Goal: Find contact information: Obtain details needed to contact an individual or organization

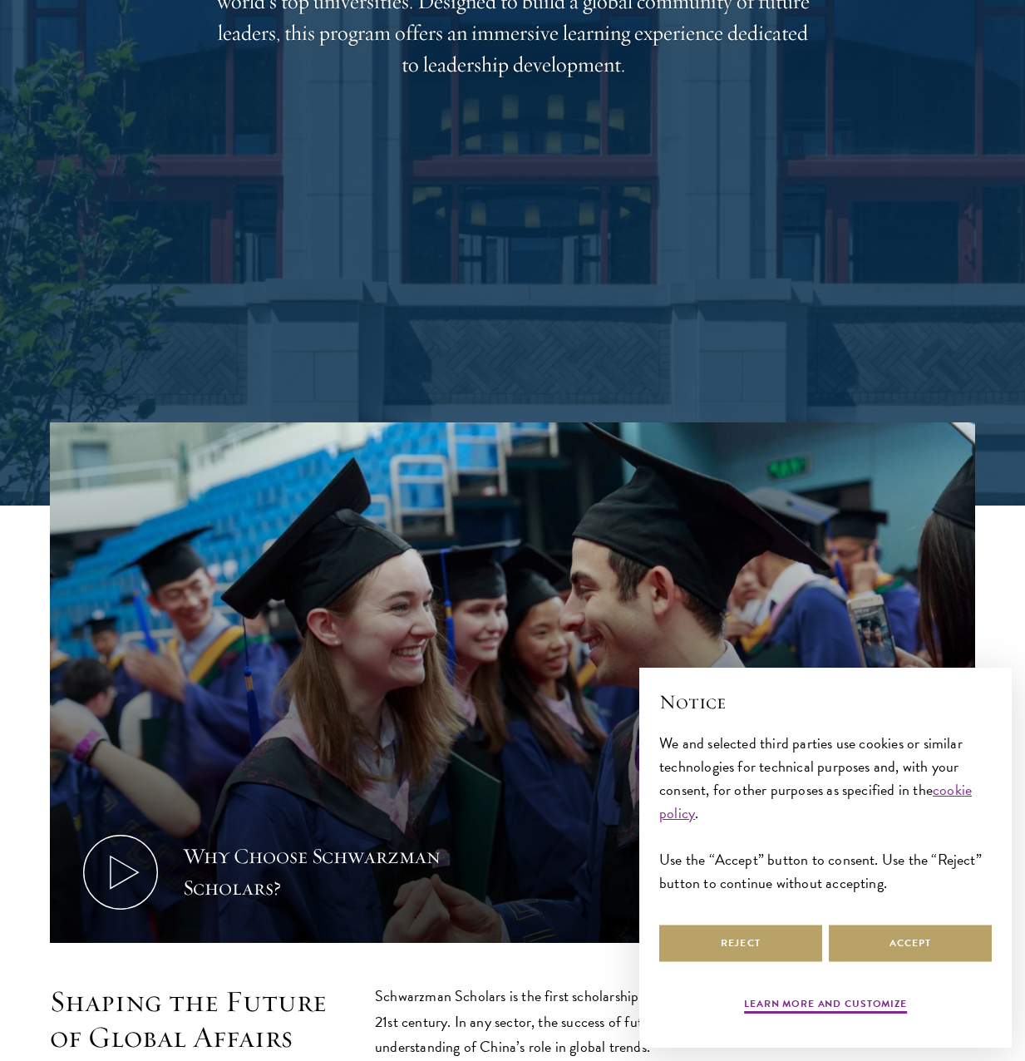
scroll to position [582, 0]
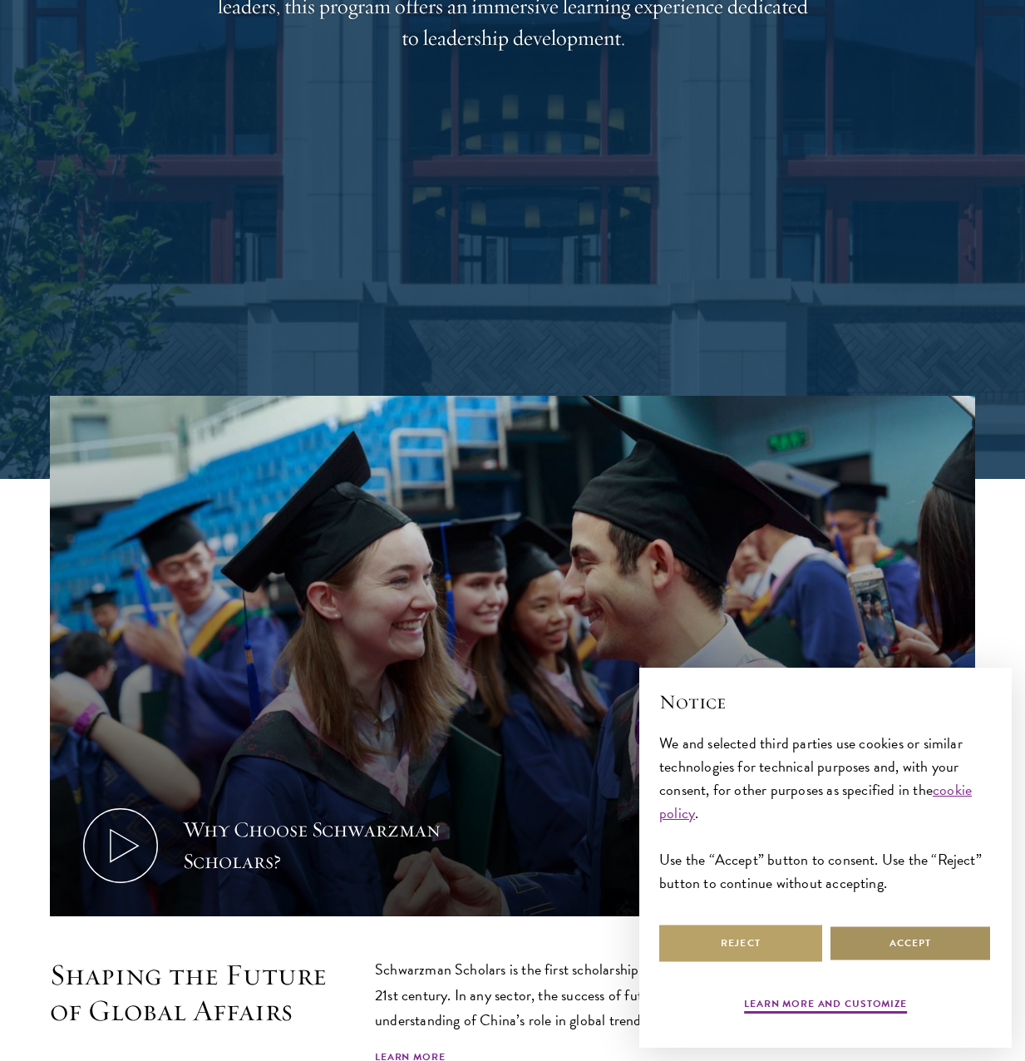
click at [940, 957] on button "Accept" at bounding box center [910, 942] width 163 height 37
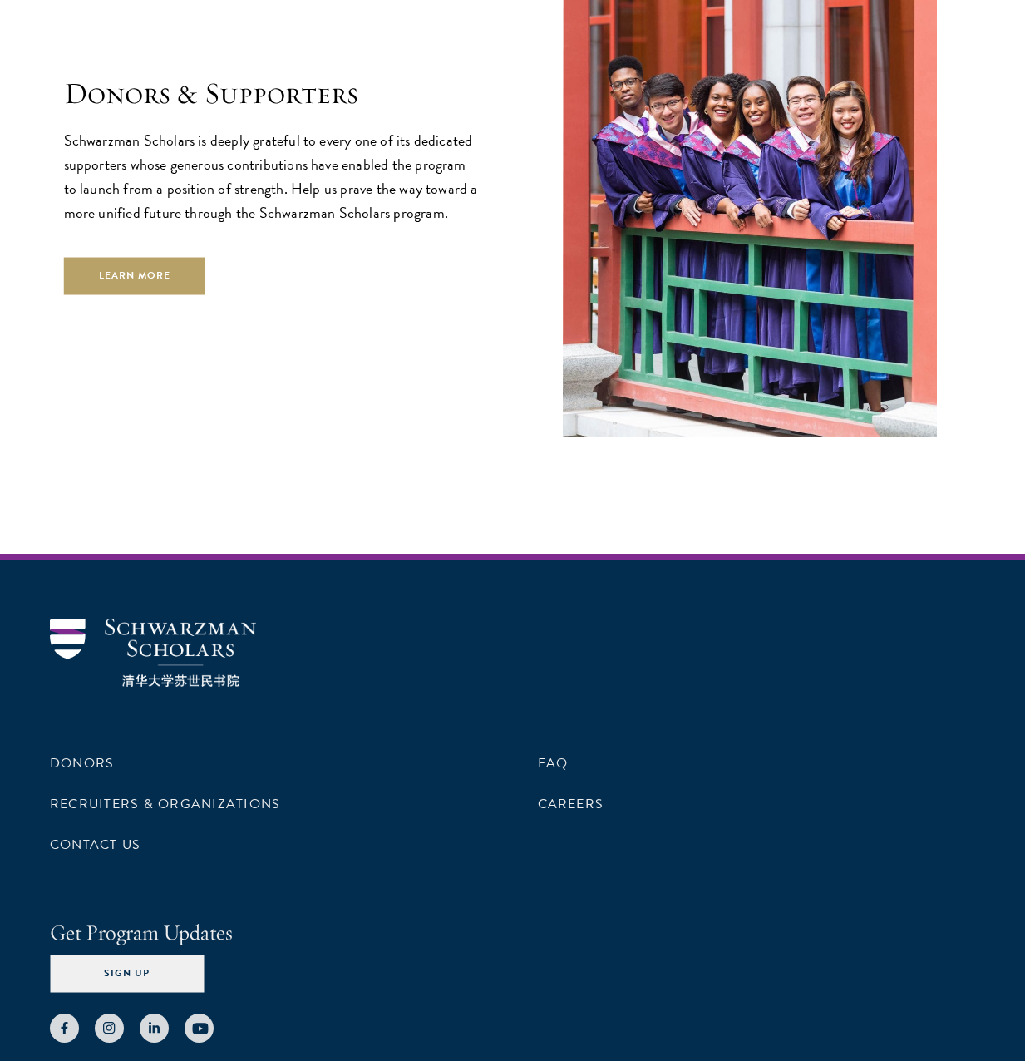
scroll to position [5070, 0]
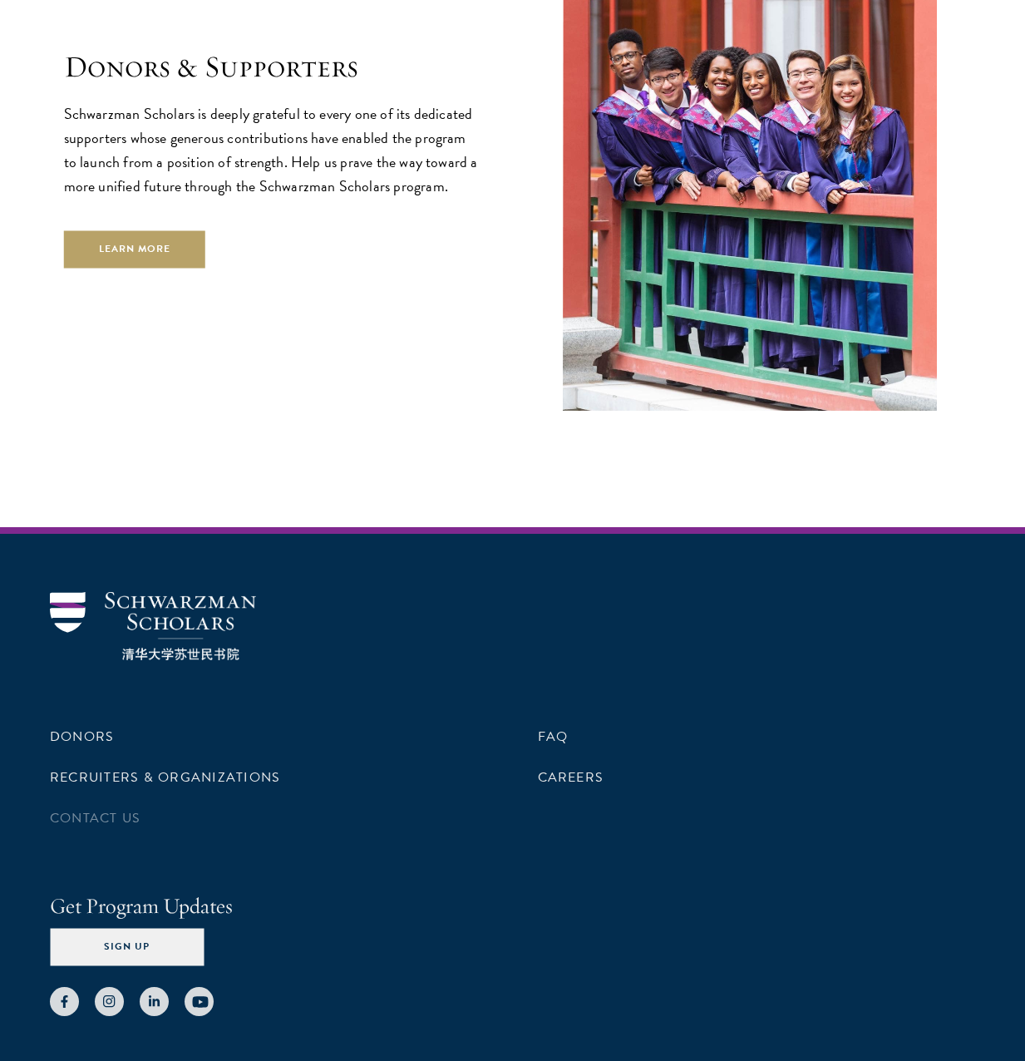
click at [127, 804] on li "Contact Us" at bounding box center [269, 818] width 438 height 28
click at [124, 808] on link "Contact Us" at bounding box center [95, 818] width 91 height 20
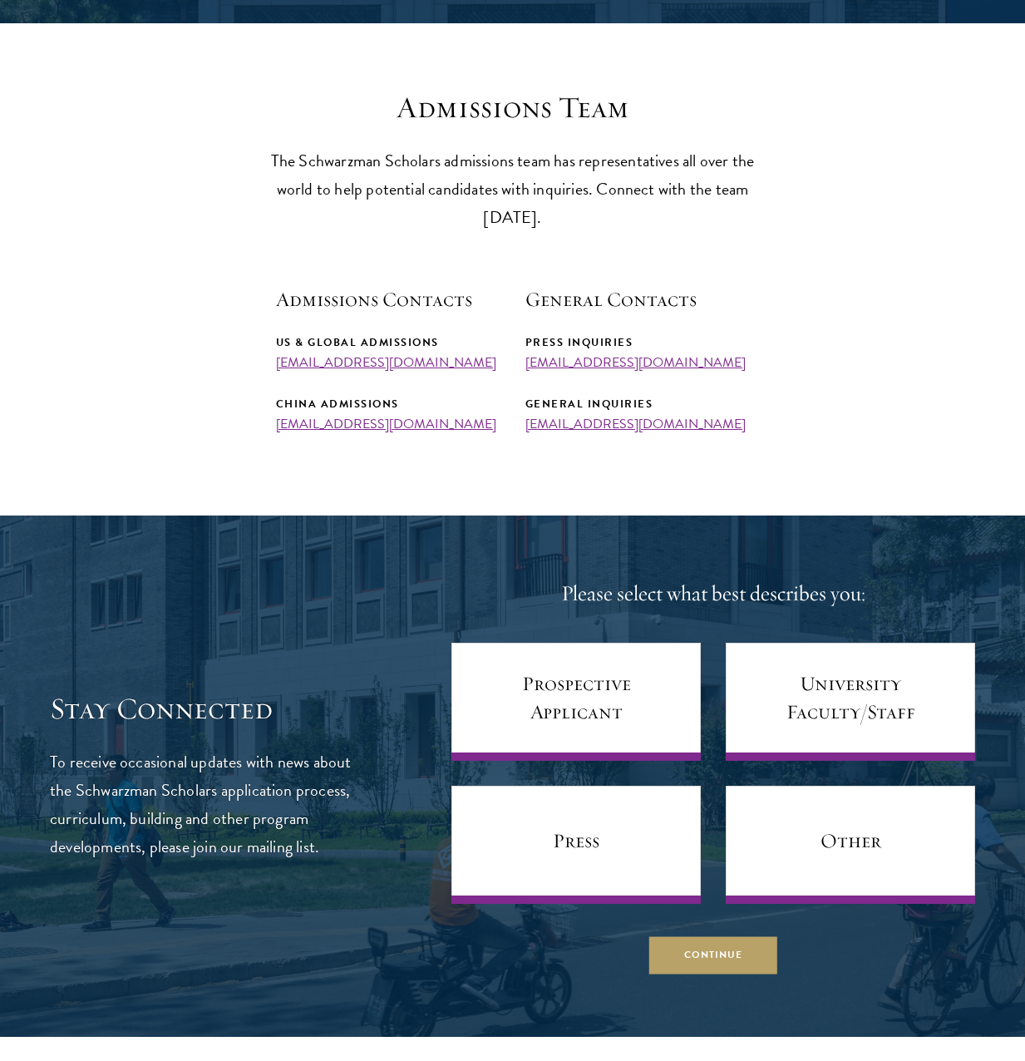
scroll to position [416, 0]
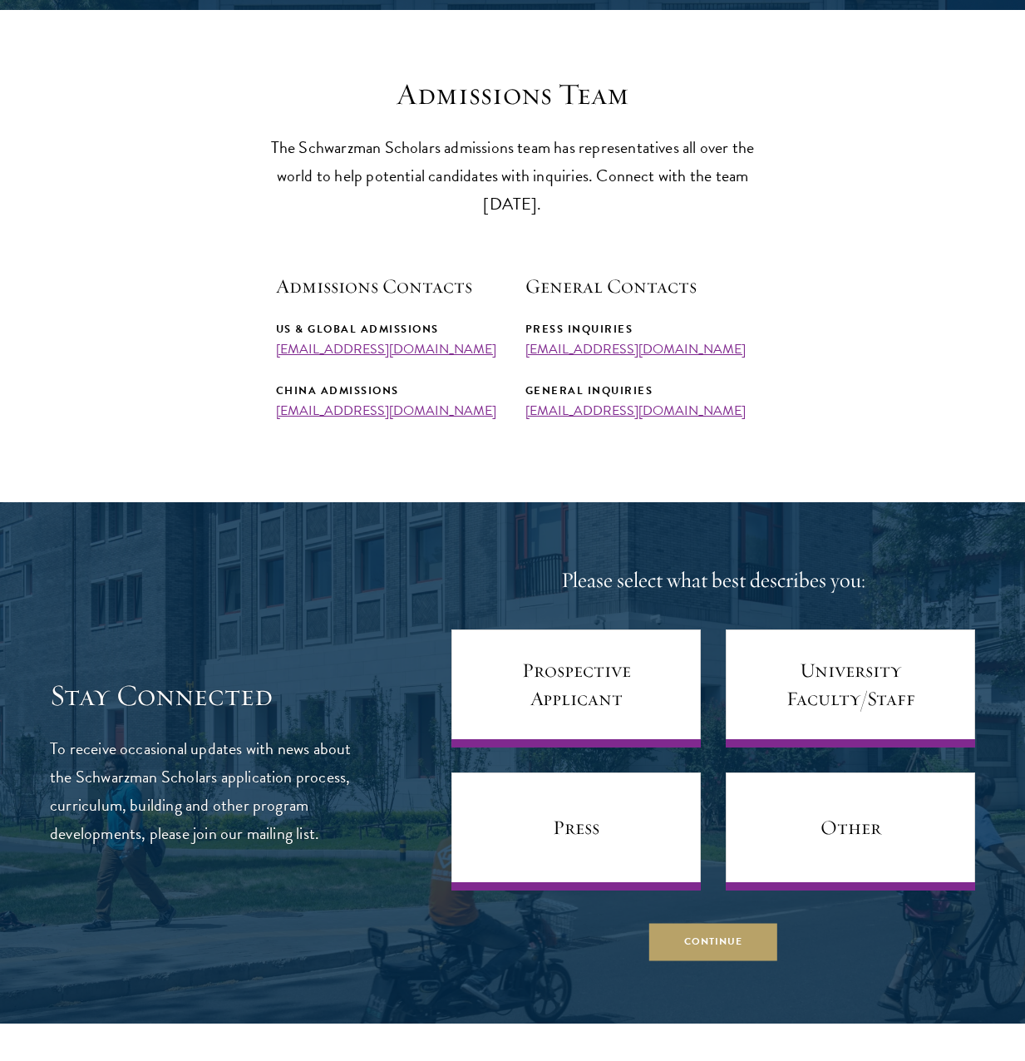
drag, startPoint x: 800, startPoint y: 236, endPoint x: 795, endPoint y: 249, distance: 13.4
click at [800, 236] on section "Admissions Team The Schwarzman Scholars admissions team has representatives all…" at bounding box center [512, 247] width 1025 height 342
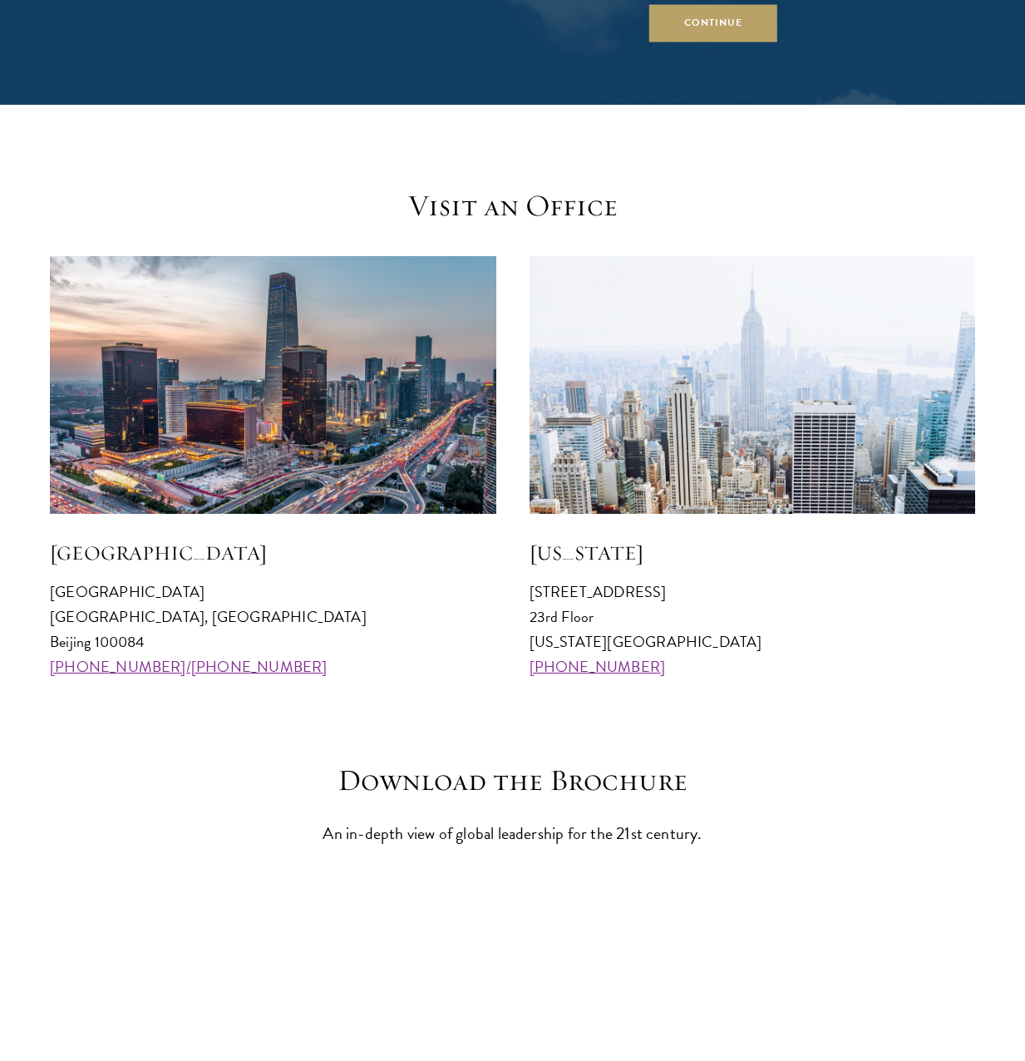
scroll to position [1496, 0]
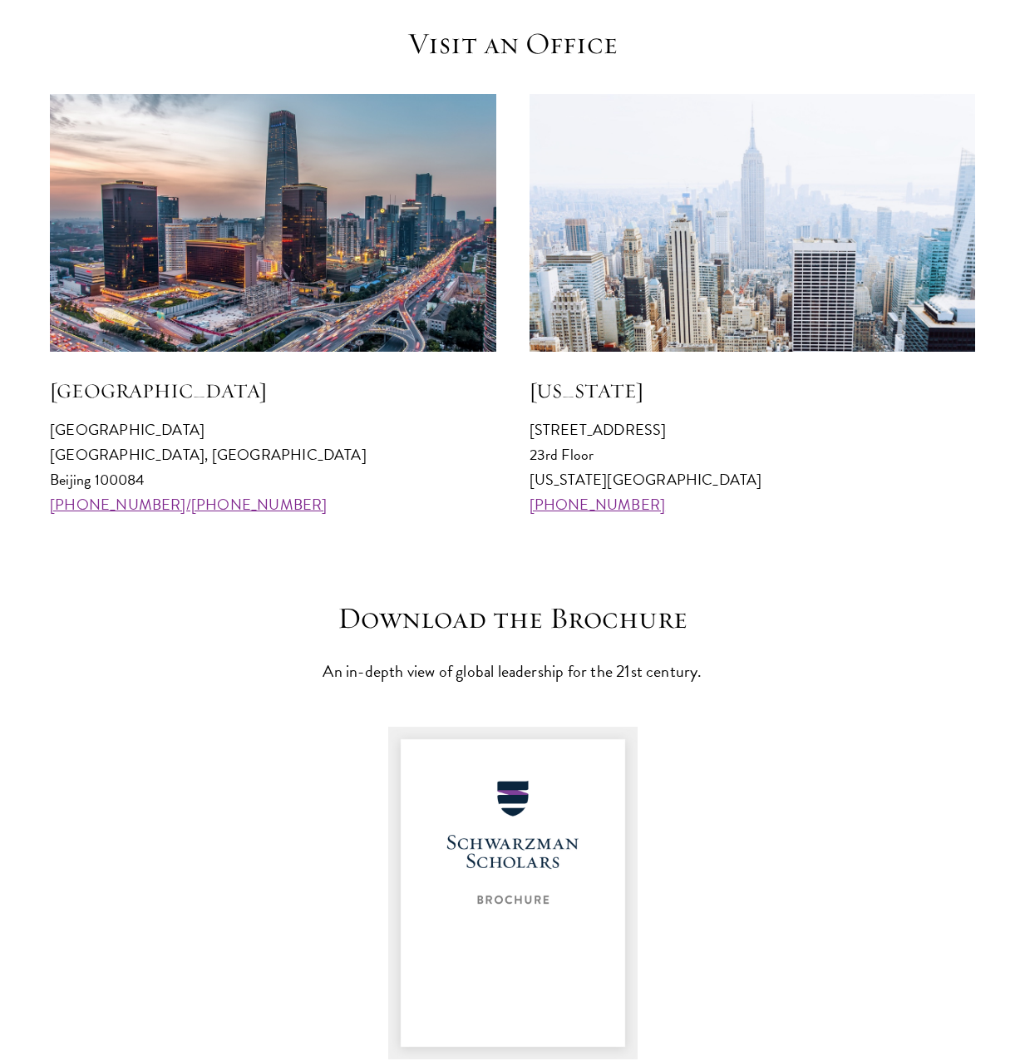
drag, startPoint x: 667, startPoint y: 506, endPoint x: 672, endPoint y: 494, distance: 13.1
click at [668, 503] on p "641 Lexington Avenue 23rd Floor New York, NY 10022 +1 212 314 8740" at bounding box center [752, 467] width 446 height 100
drag, startPoint x: 676, startPoint y: 480, endPoint x: 521, endPoint y: 425, distance: 164.0
click at [521, 425] on div "Beijing Schwarzman College Tsinghua University, Haidian District Beijing 100084…" at bounding box center [512, 305] width 925 height 423
copy p "641 Lexington Avenue 23rd Floor New York, NY 10022"
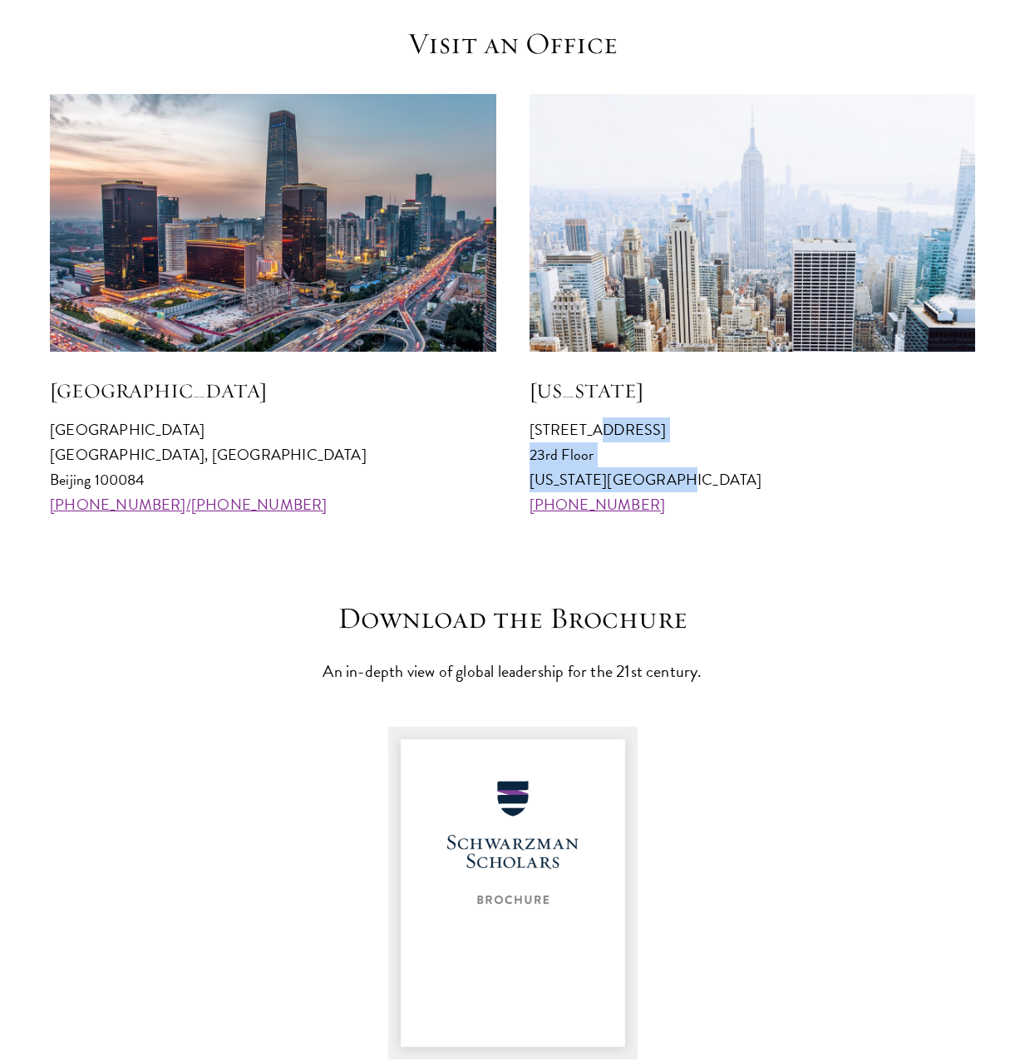
click at [626, 484] on p "641 Lexington Avenue 23rd Floor New York, NY 10022 +1 212 314 8740" at bounding box center [752, 467] width 446 height 100
drag, startPoint x: 686, startPoint y: 485, endPoint x: 533, endPoint y: 436, distance: 160.6
click at [533, 436] on p "641 Lexington Avenue 23rd Floor New York, NY 10022 +1 212 314 8740" at bounding box center [752, 467] width 446 height 100
copy p "641 Lexington Avenue 23rd Floor New York, NY 10022"
click at [684, 651] on header "Download the Brochure An in-depth view of global leadership for the 21st centur…" at bounding box center [512, 642] width 515 height 85
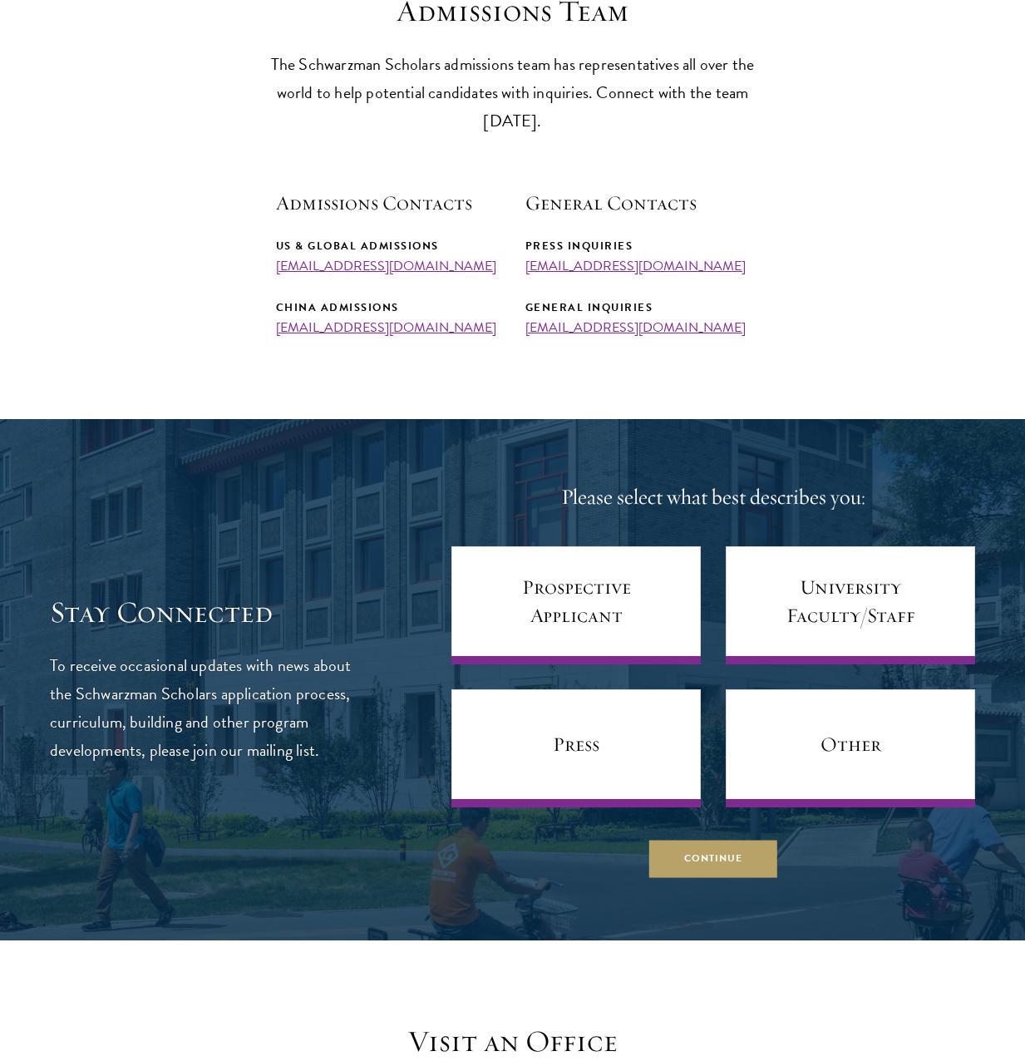
scroll to position [914, 0]
